Goal: Navigation & Orientation: Find specific page/section

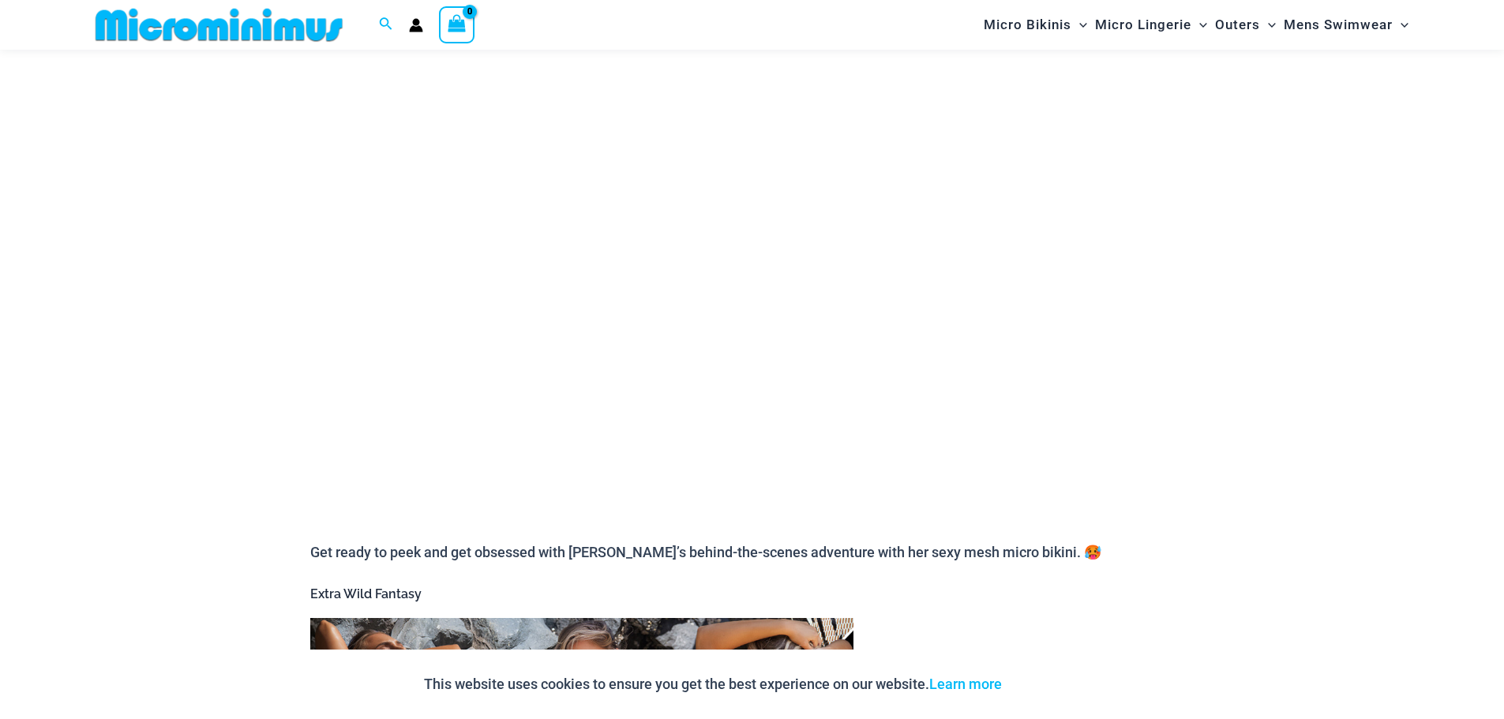
scroll to position [170, 0]
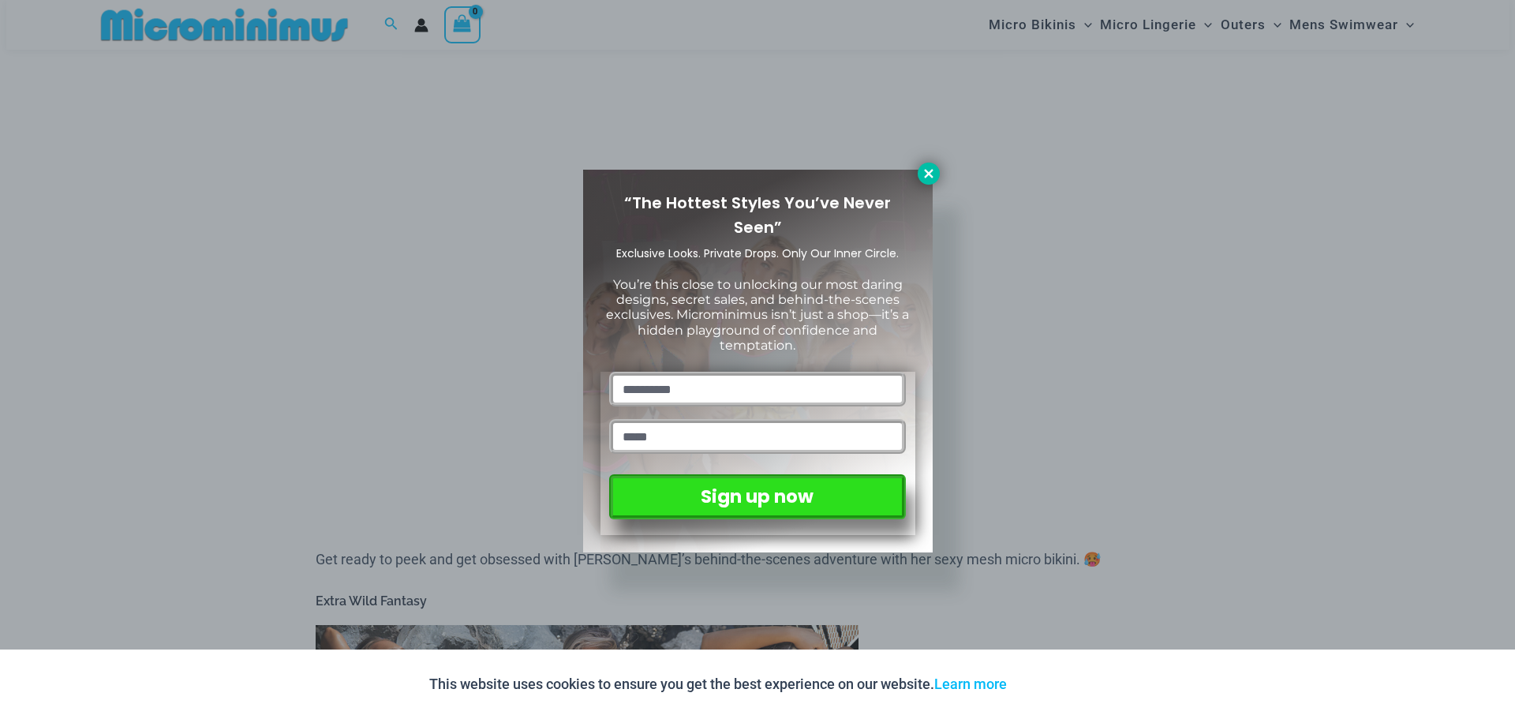
click at [929, 169] on icon at bounding box center [929, 174] width 14 height 14
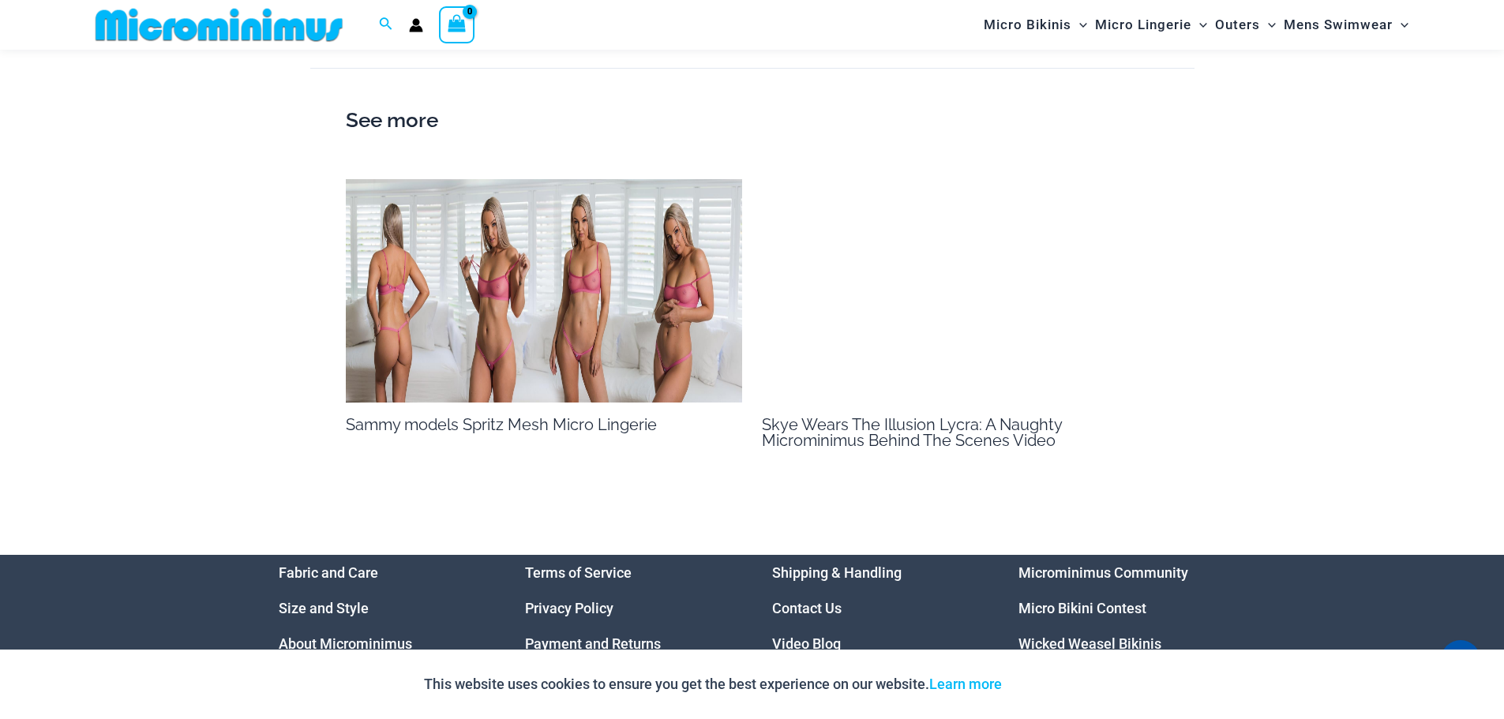
scroll to position [1643, 0]
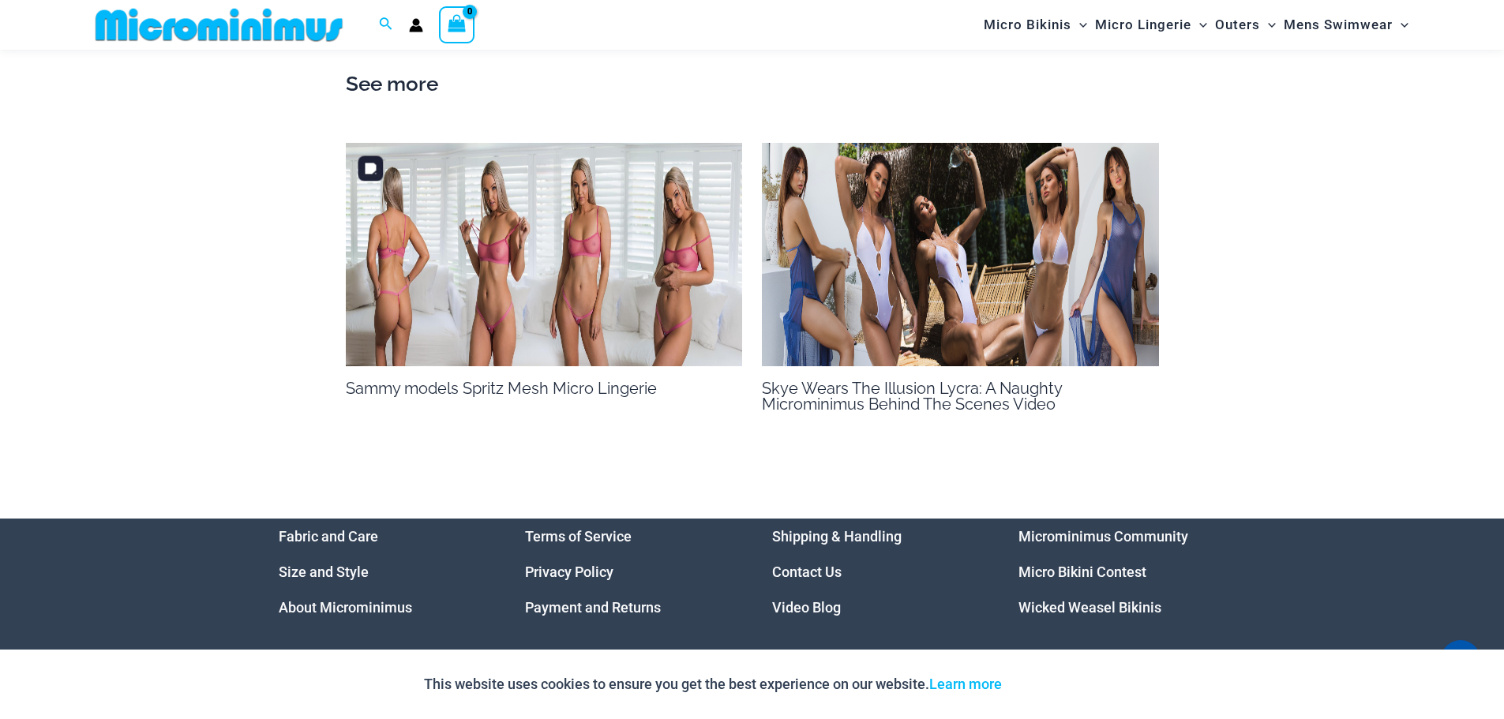
click at [528, 246] on img at bounding box center [544, 254] width 397 height 223
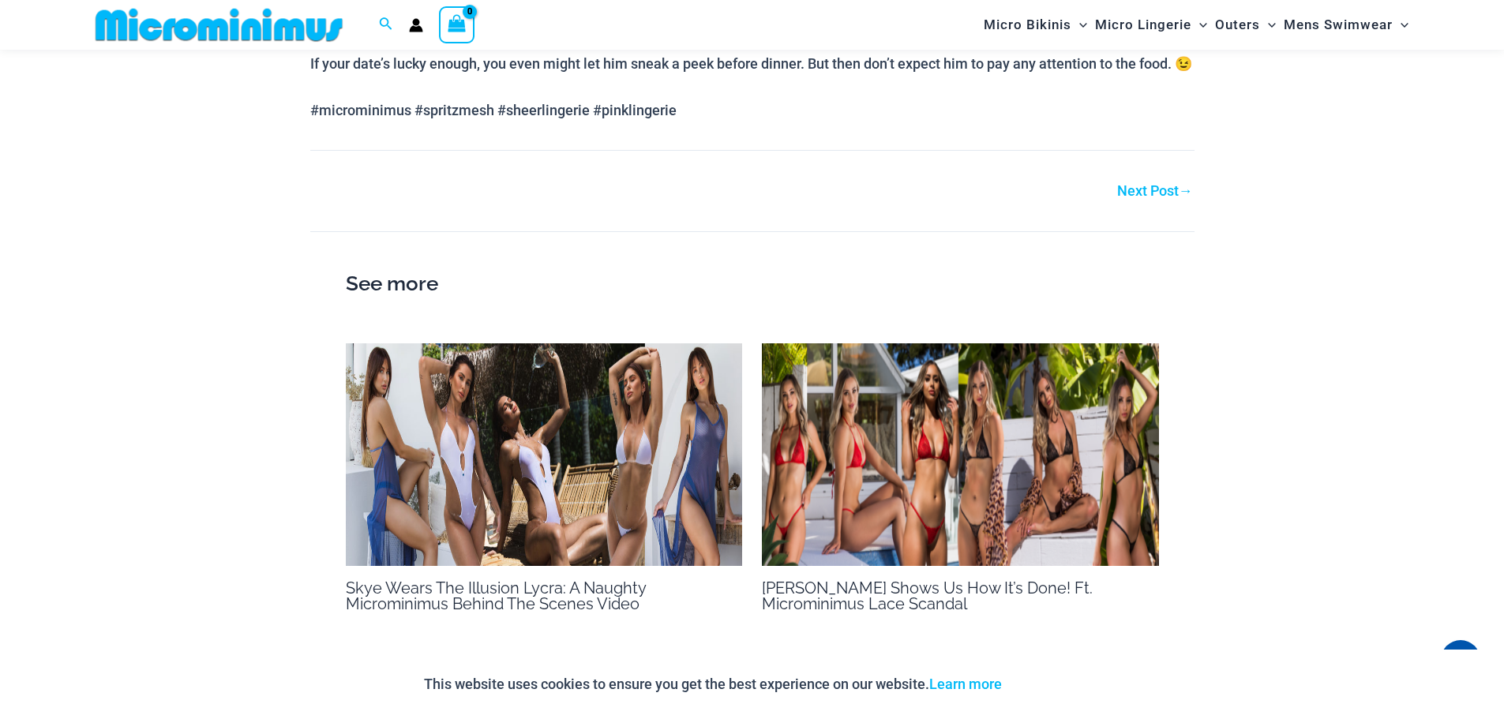
scroll to position [1092, 0]
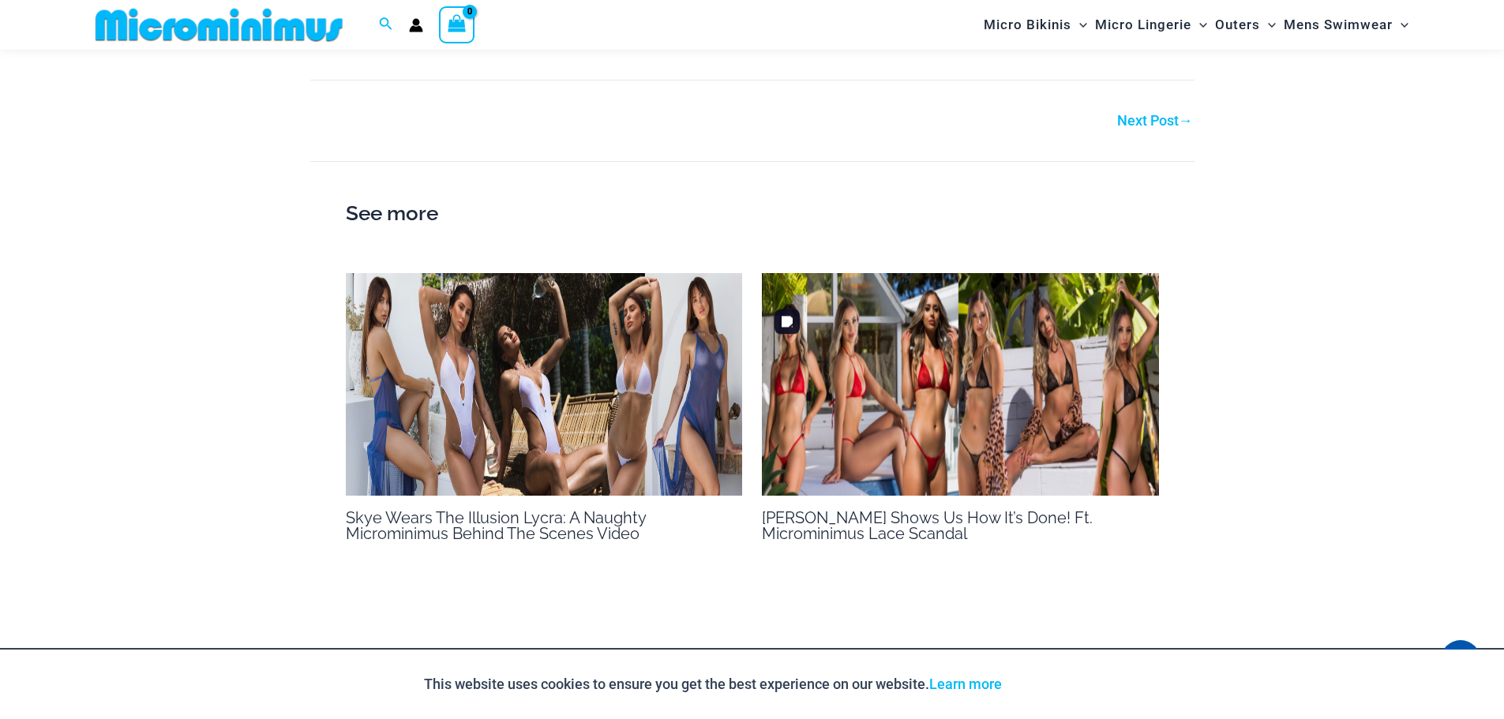
click at [866, 412] on img at bounding box center [960, 384] width 397 height 223
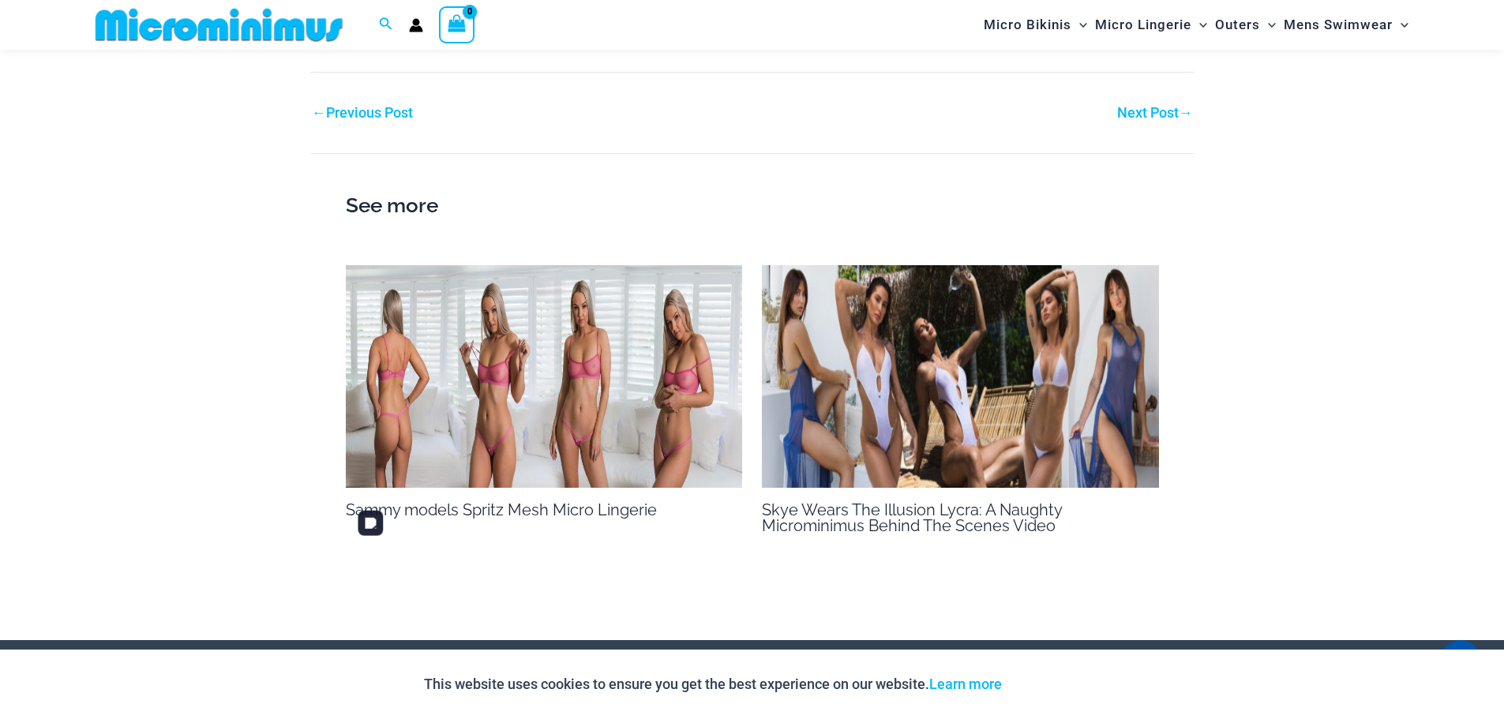
scroll to position [1091, 0]
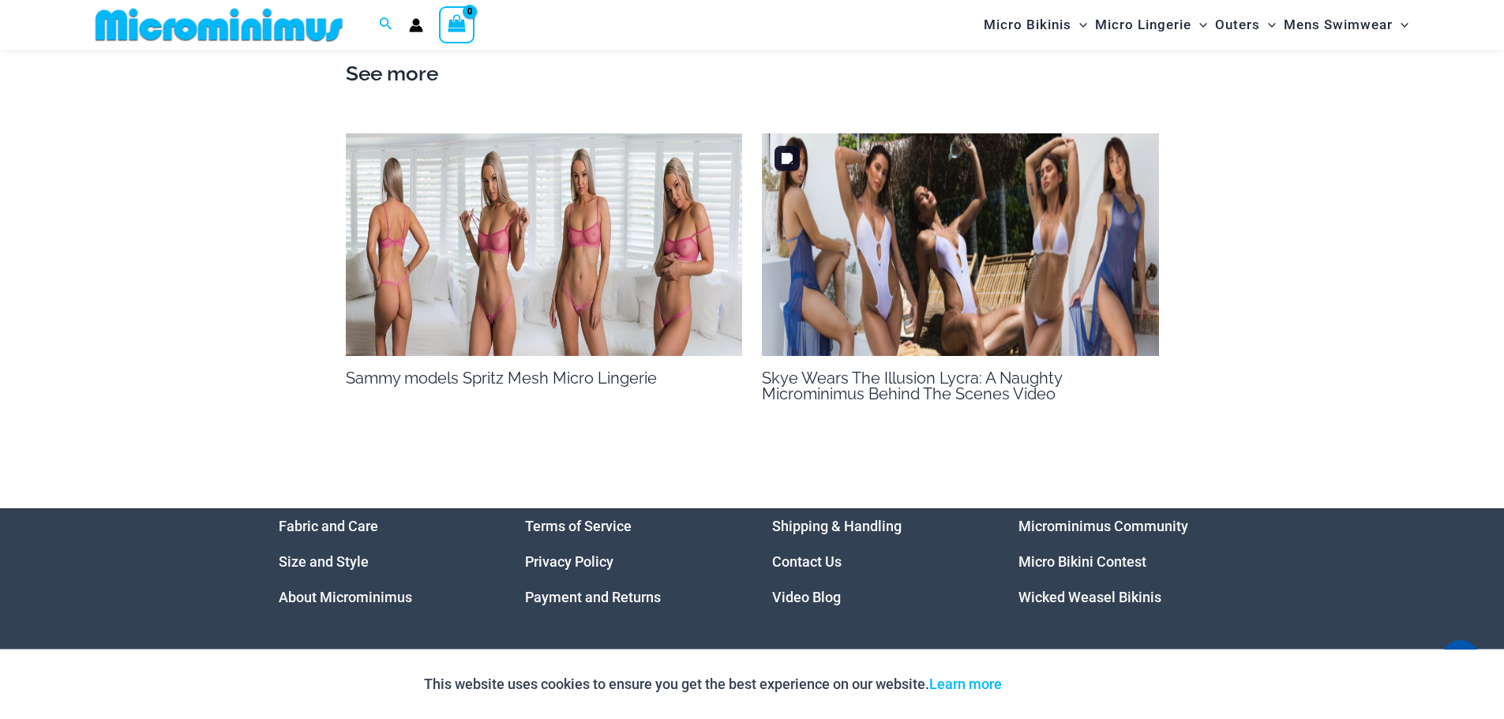
click at [978, 284] on img at bounding box center [960, 244] width 397 height 223
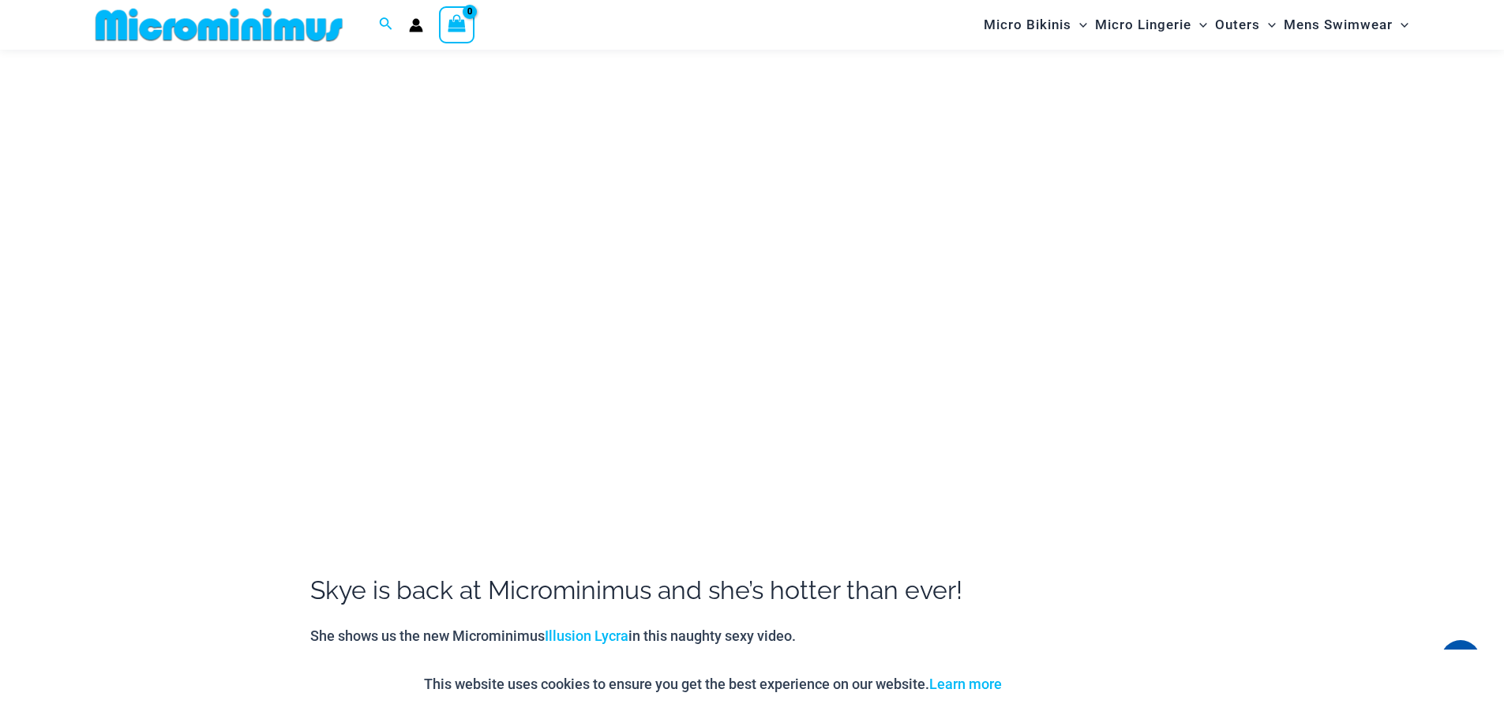
scroll to position [169, 0]
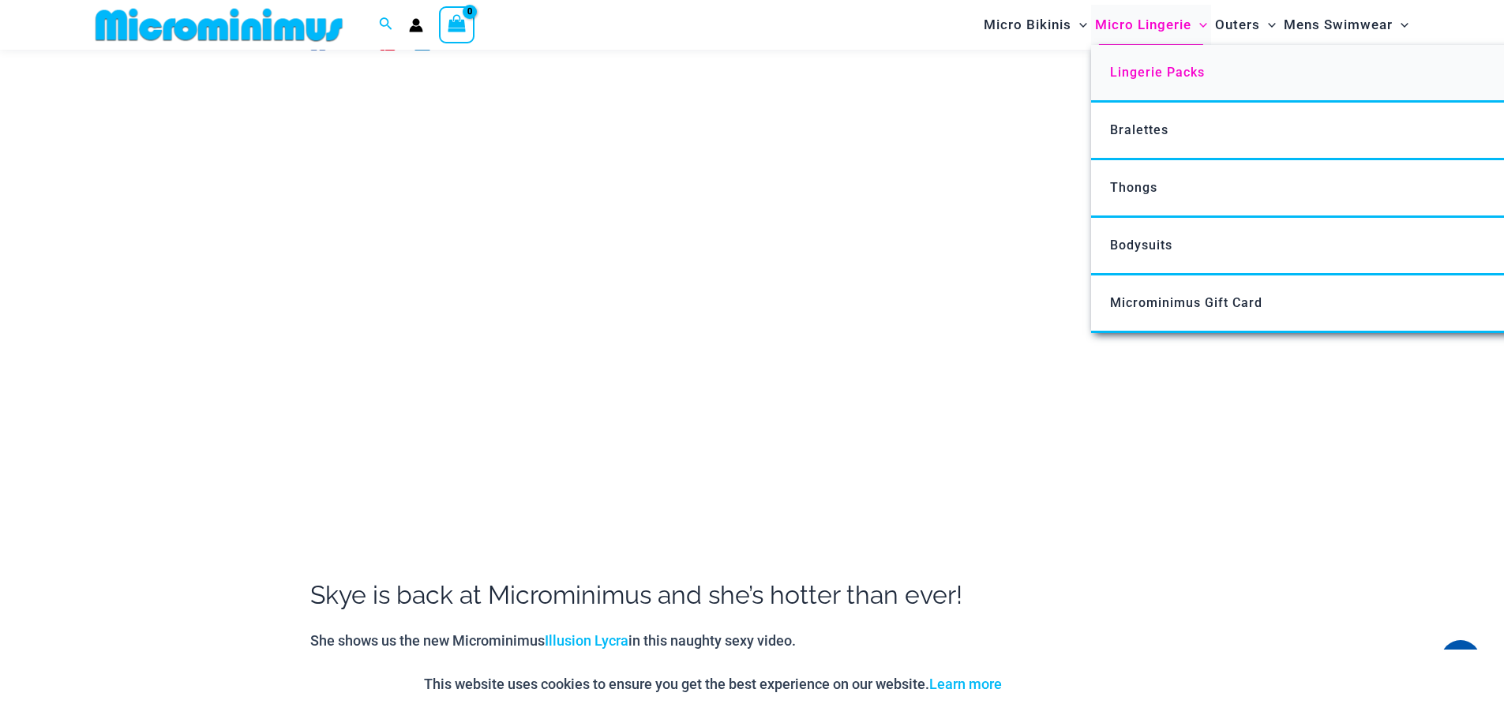
click at [1160, 76] on span "Lingerie Packs" at bounding box center [1157, 72] width 95 height 15
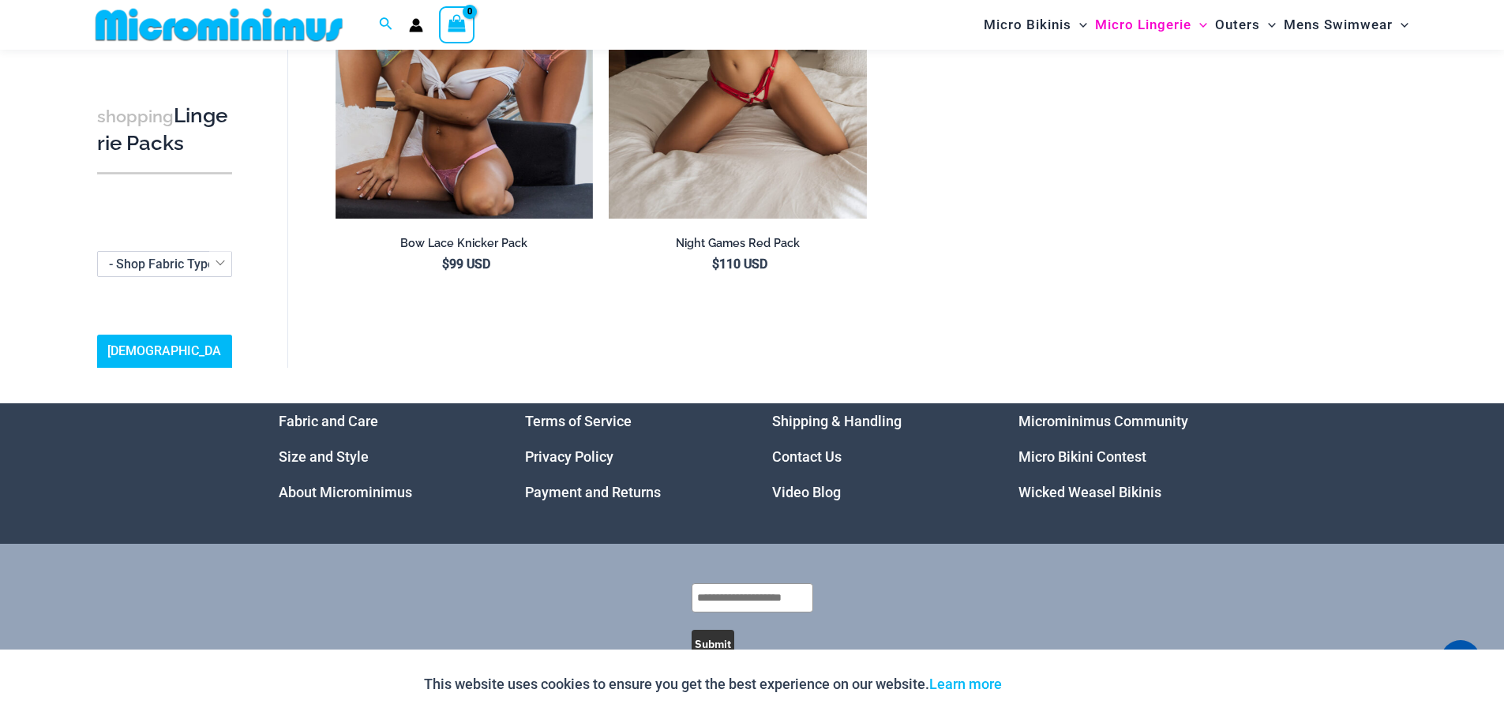
scroll to position [2384, 0]
